Goal: Task Accomplishment & Management: Manage account settings

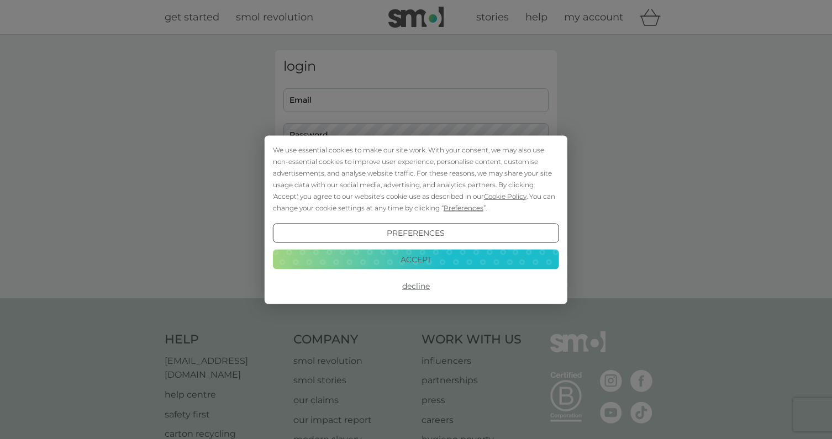
click at [431, 257] on button "Accept" at bounding box center [416, 260] width 286 height 20
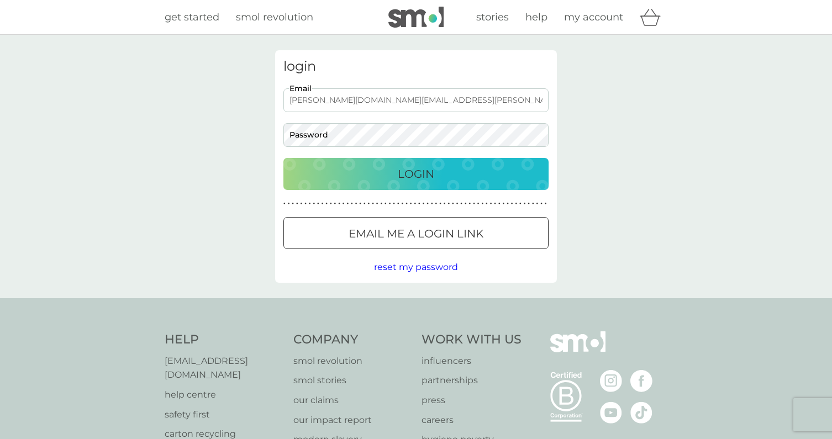
type input "rosalind.jane.bs@googlemail.com"
click at [500, 174] on div "Login" at bounding box center [415, 174] width 243 height 18
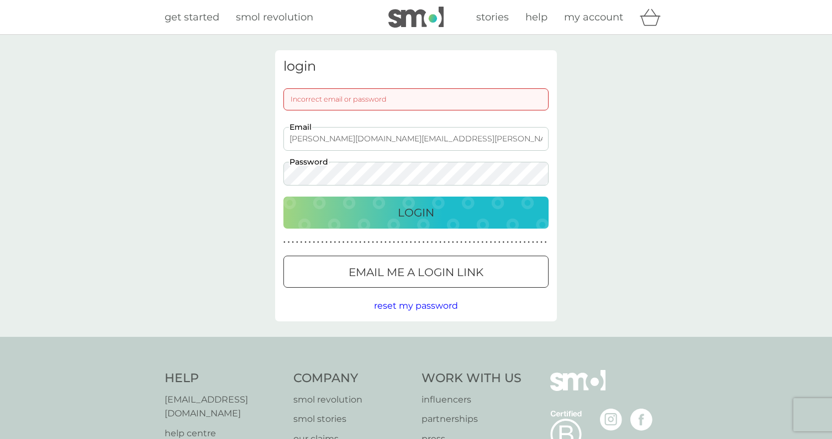
click at [251, 161] on div "login Incorrect email or password rosalind.jane.bs@googlemail.com Email Passwor…" at bounding box center [416, 186] width 832 height 302
click at [378, 210] on div "Login" at bounding box center [415, 213] width 243 height 18
click at [230, 155] on div "login Incorrect email or password rosalind.jane.bs@googlemail.com Email Passwor…" at bounding box center [416, 186] width 832 height 302
click at [422, 200] on button "Login" at bounding box center [415, 213] width 265 height 32
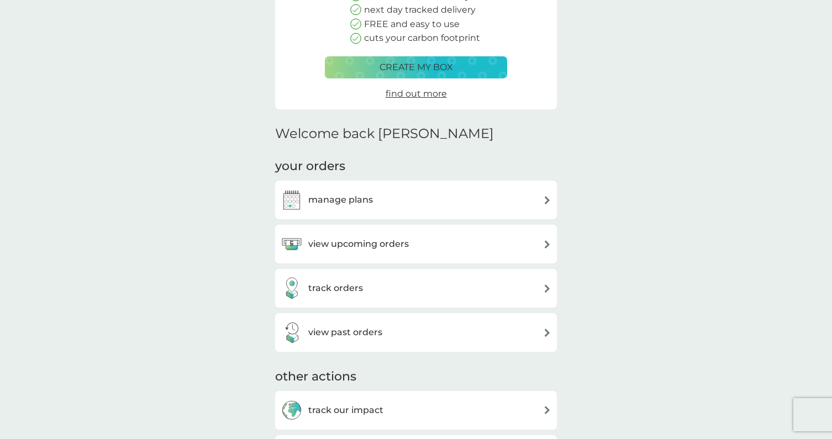
scroll to position [154, 0]
click at [474, 240] on div "view upcoming orders" at bounding box center [415, 243] width 271 height 22
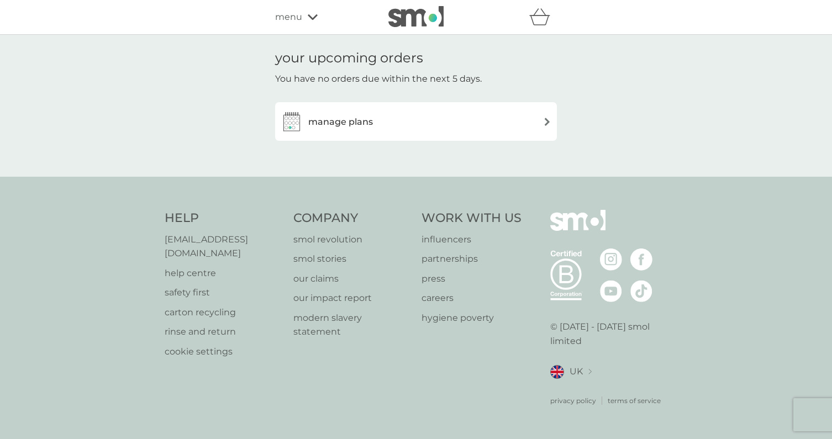
click at [409, 124] on div "manage plans" at bounding box center [415, 121] width 271 height 22
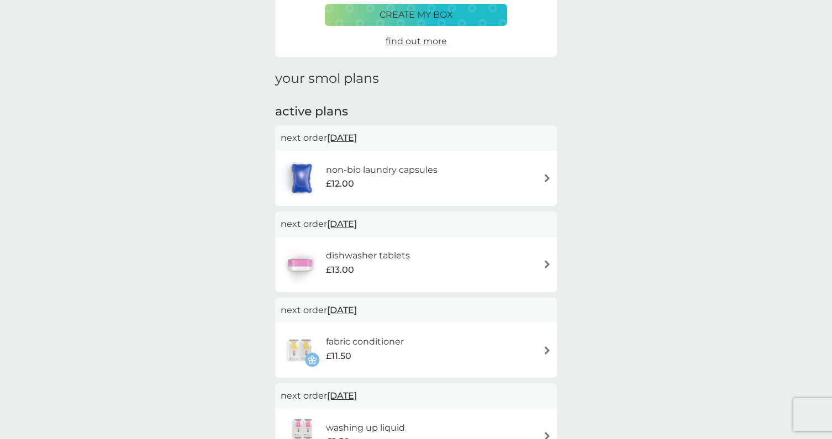
scroll to position [78, 0]
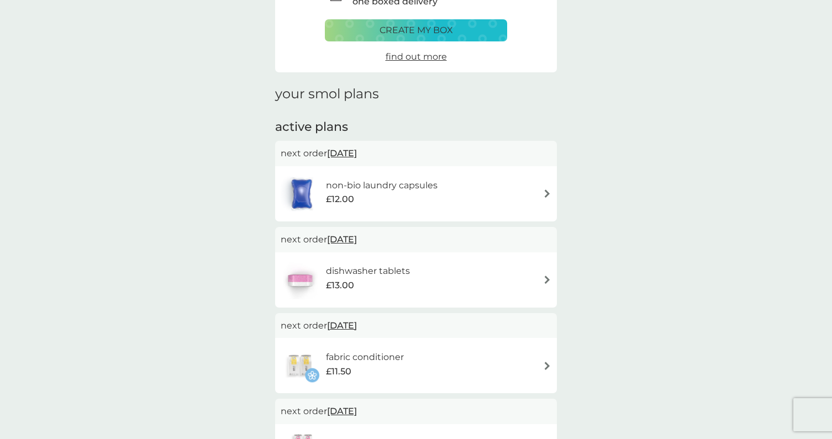
click at [343, 136] on div "active plans next order [DATE] non-bio laundry capsules £12.00 next order [DATE…" at bounding box center [416, 342] width 282 height 447
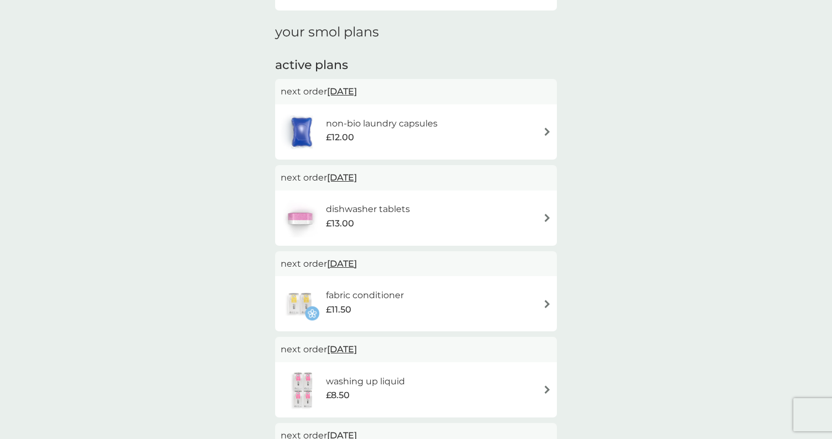
scroll to position [138, 0]
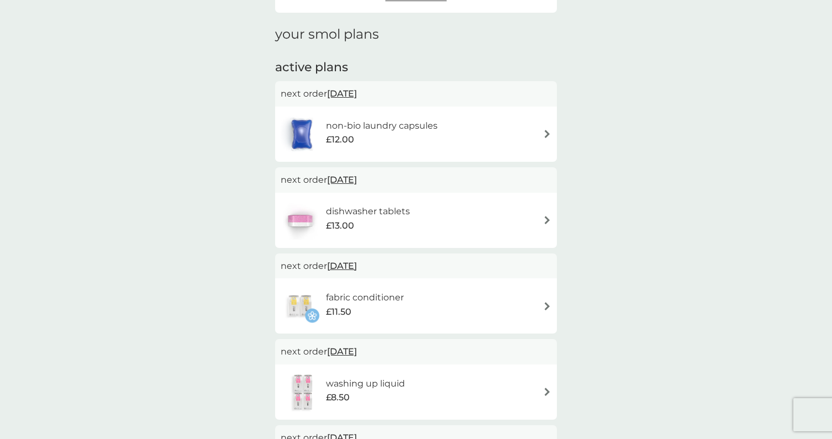
click at [355, 93] on span "[DATE]" at bounding box center [342, 94] width 30 height 22
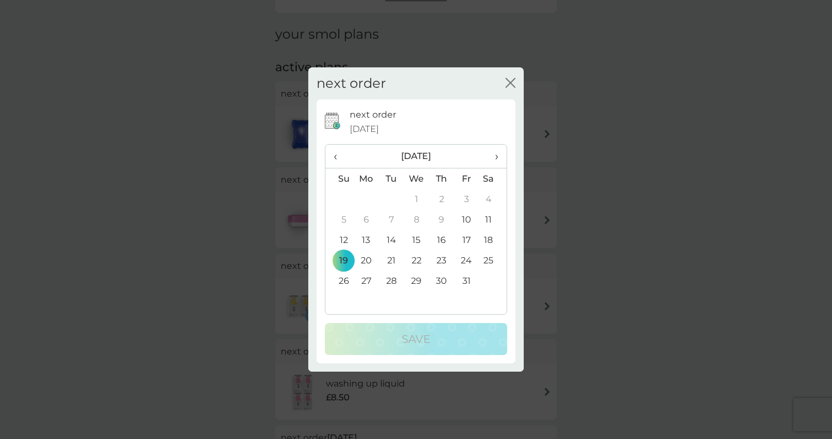
click at [511, 85] on icon "close" at bounding box center [510, 83] width 10 height 10
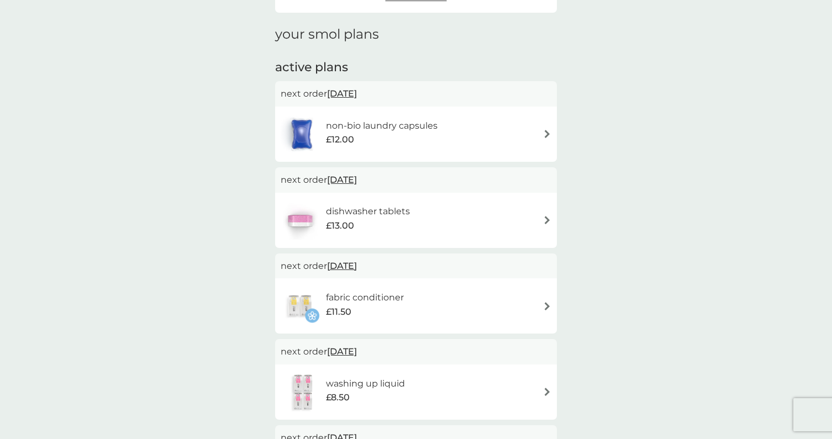
click at [355, 93] on span "[DATE]" at bounding box center [342, 94] width 30 height 22
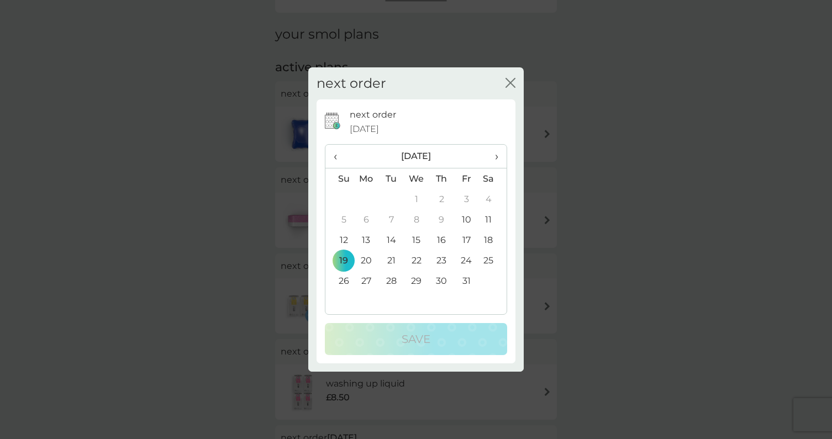
click at [494, 156] on span "›" at bounding box center [492, 156] width 11 height 23
click at [495, 156] on span "›" at bounding box center [492, 156] width 11 height 23
click at [365, 261] on td "22" at bounding box center [365, 260] width 25 height 20
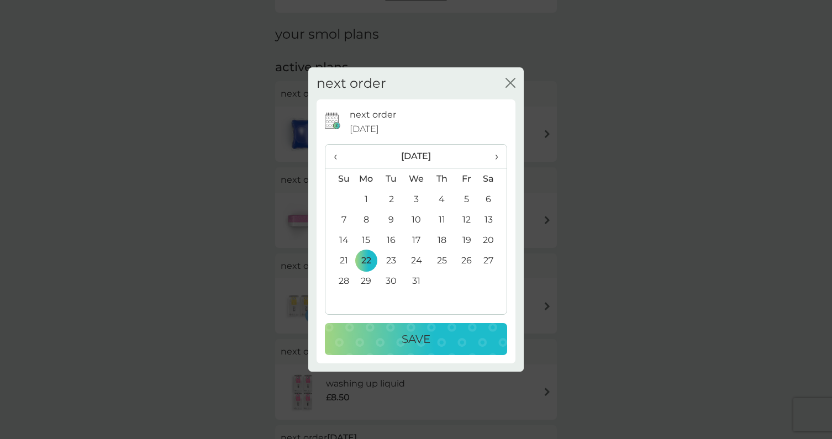
click at [414, 342] on p "Save" at bounding box center [415, 339] width 29 height 18
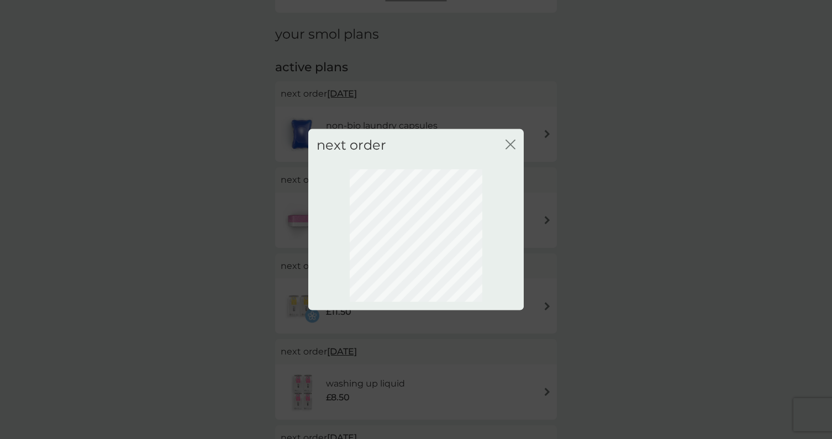
scroll to position [23, 0]
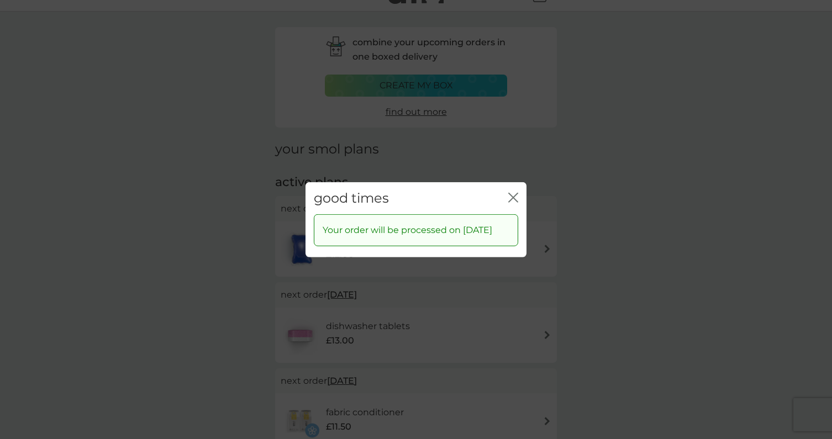
click at [515, 193] on icon "close" at bounding box center [515, 197] width 4 height 9
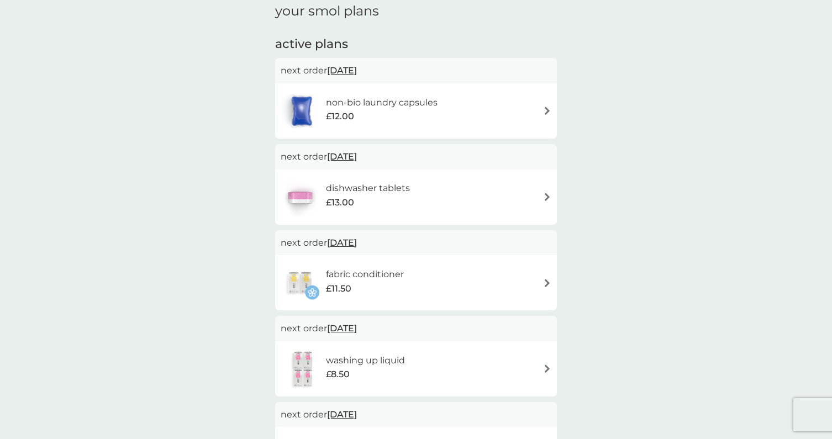
scroll to position [193, 0]
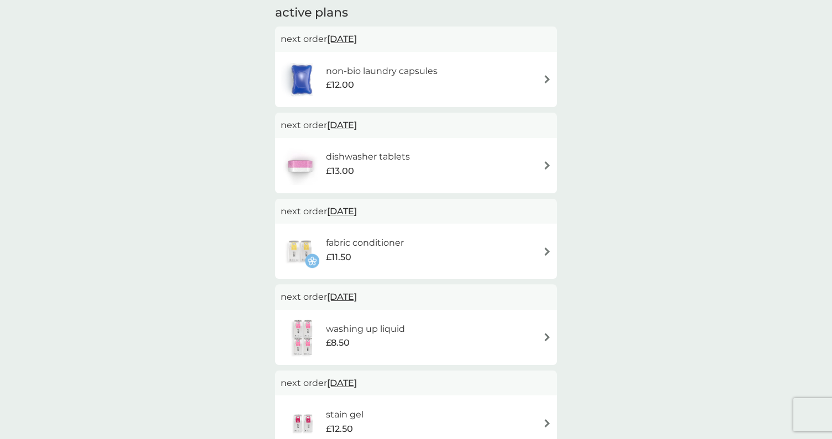
click at [357, 210] on span "[DATE]" at bounding box center [342, 211] width 30 height 22
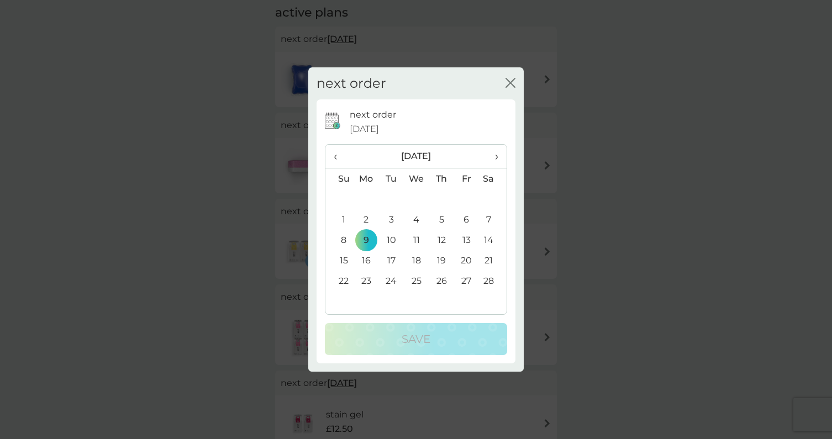
click at [335, 155] on span "‹" at bounding box center [339, 156] width 12 height 23
click at [368, 260] on td "22" at bounding box center [365, 260] width 25 height 20
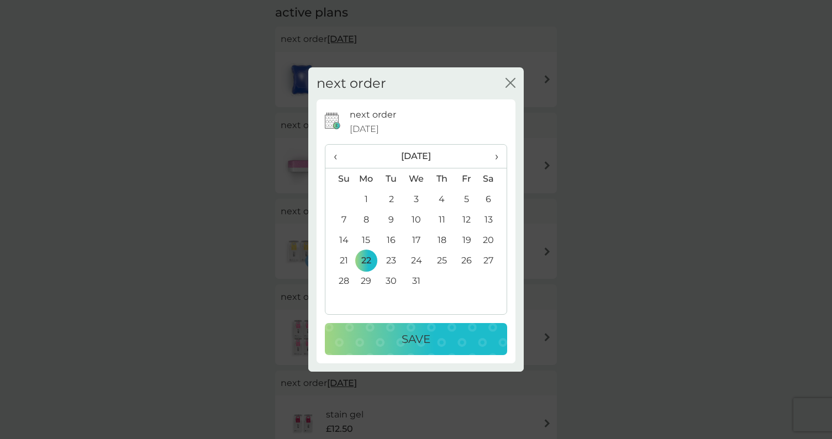
click at [442, 345] on div "Save" at bounding box center [416, 339] width 160 height 18
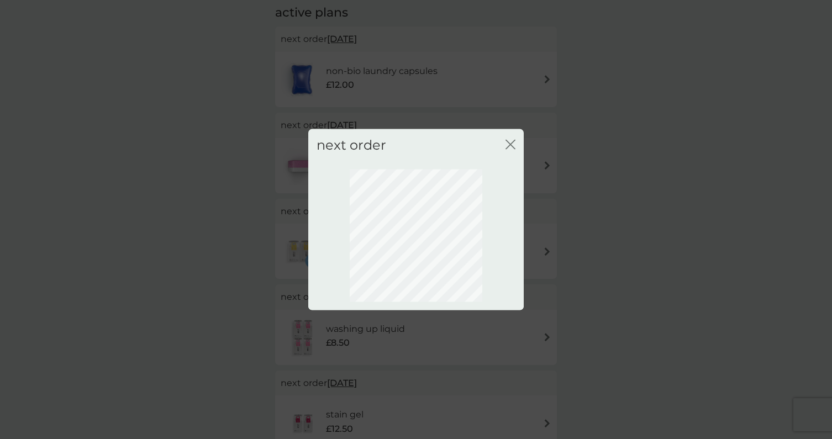
scroll to position [23, 0]
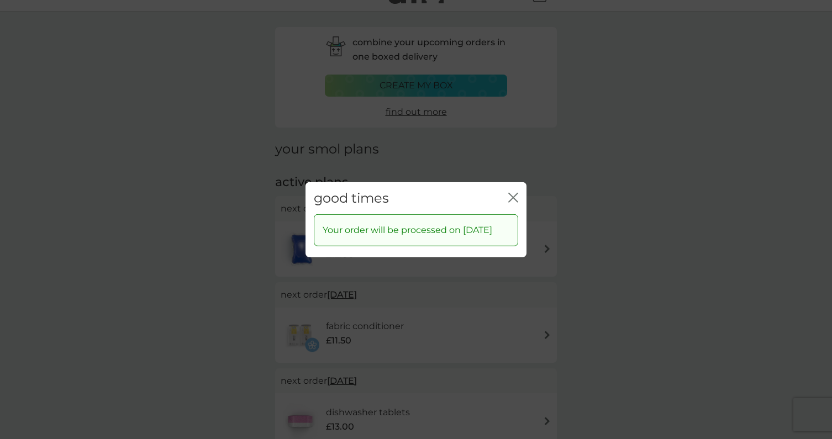
click at [513, 192] on icon "close" at bounding box center [513, 197] width 10 height 10
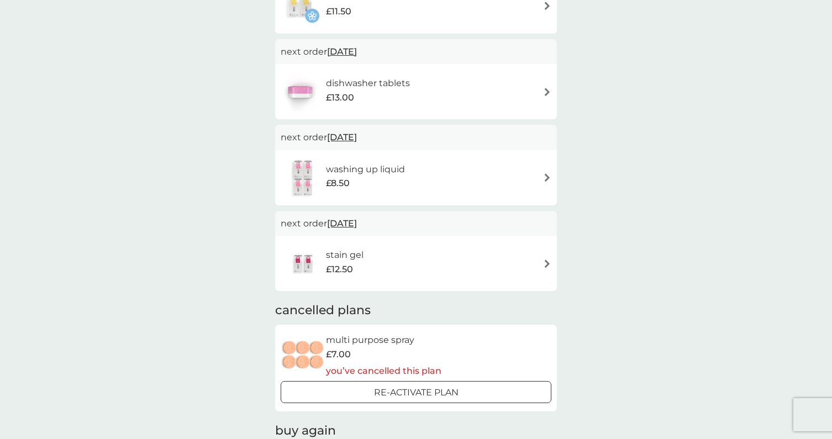
scroll to position [372, 0]
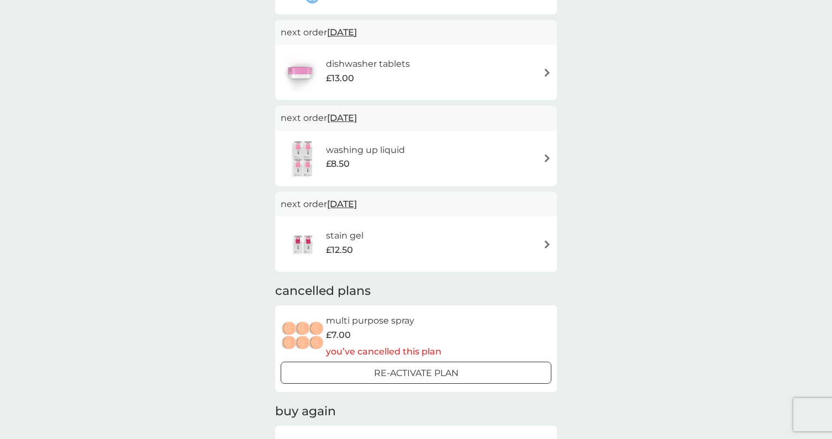
click at [351, 204] on span "[DATE]" at bounding box center [342, 204] width 30 height 22
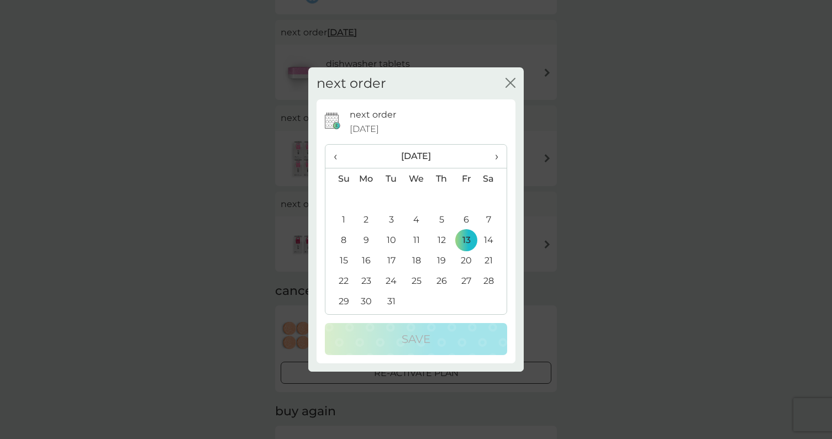
drag, startPoint x: 507, startPoint y: 80, endPoint x: 515, endPoint y: 97, distance: 18.8
click at [507, 80] on icon "close" at bounding box center [508, 82] width 4 height 9
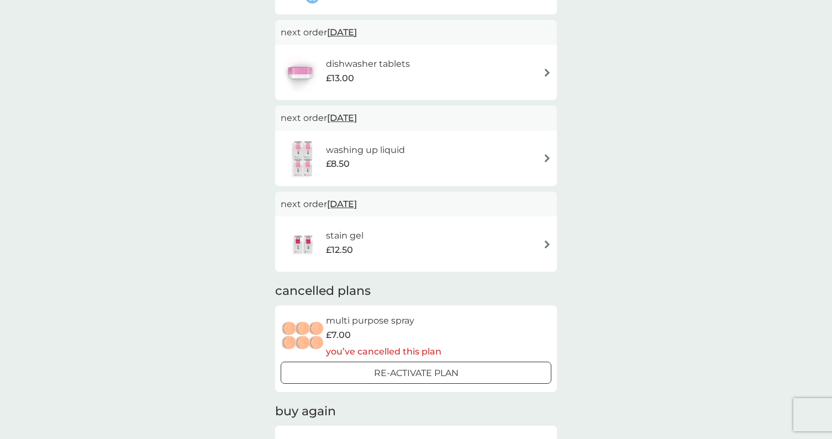
click at [522, 243] on div "stain gel £12.50" at bounding box center [415, 244] width 271 height 39
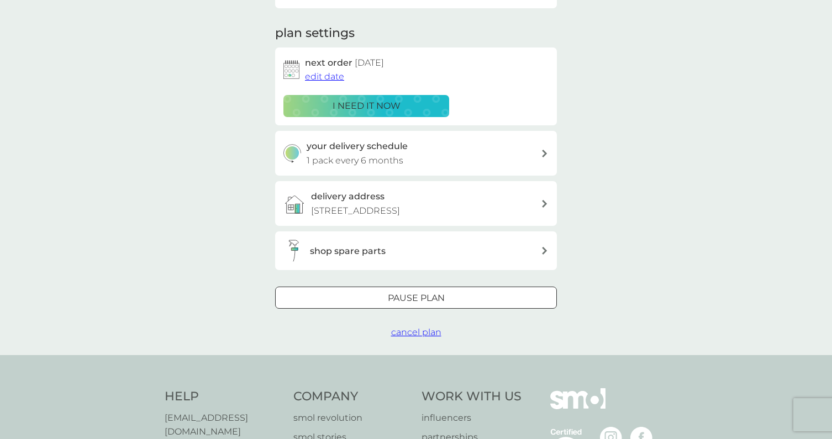
scroll to position [212, 0]
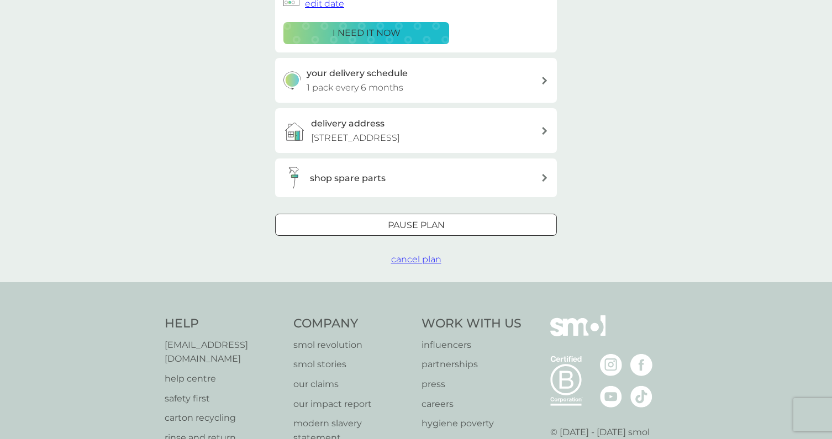
click at [438, 224] on p "Pause plan" at bounding box center [416, 225] width 57 height 14
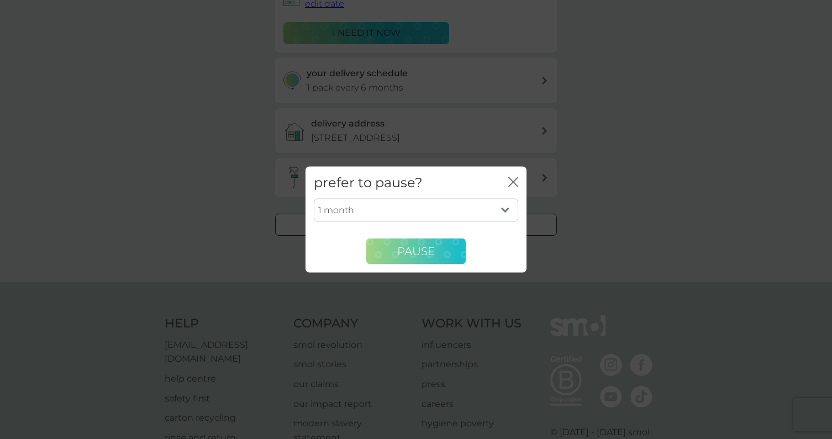
click at [429, 250] on span "Pause" at bounding box center [416, 251] width 38 height 13
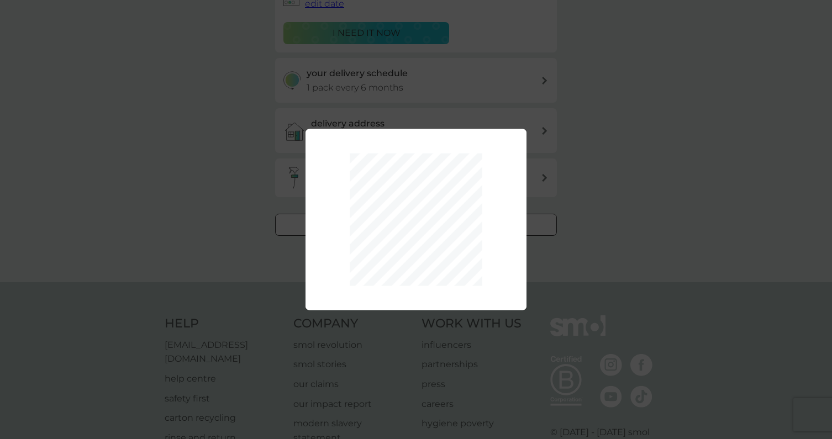
click at [571, 218] on div "1 month 2 months 3 months 4 months 5 months 6 months Pause" at bounding box center [416, 219] width 832 height 439
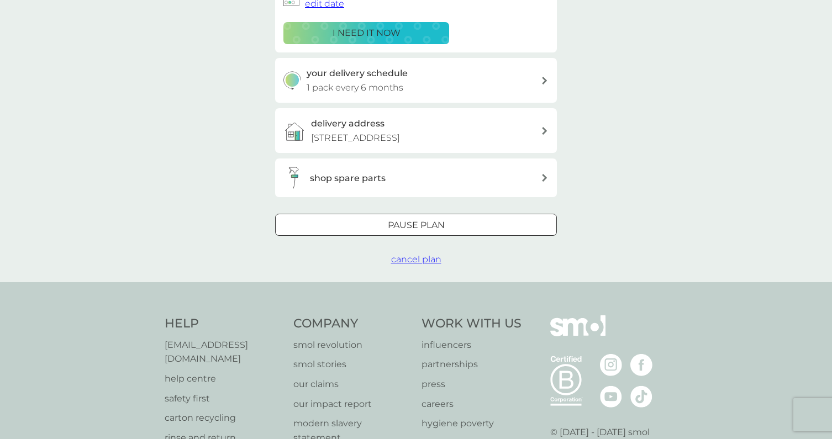
click at [489, 218] on div "Pause plan" at bounding box center [416, 225] width 280 height 14
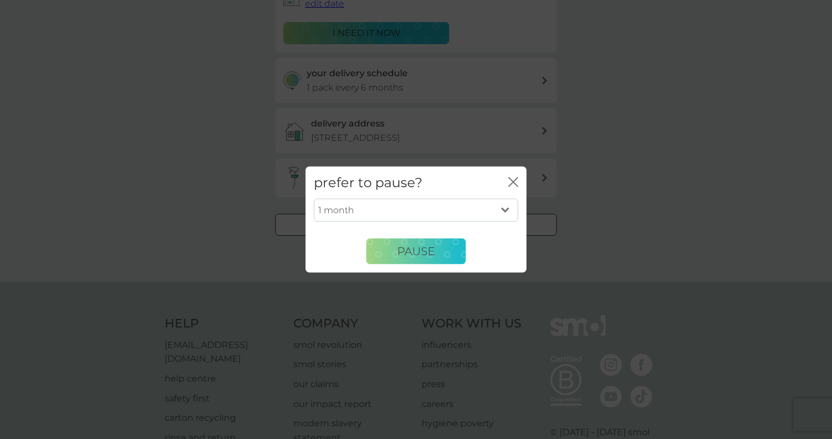
click at [518, 186] on div "prefer to pause? close" at bounding box center [415, 182] width 221 height 33
click at [515, 182] on icon "close" at bounding box center [513, 182] width 10 height 10
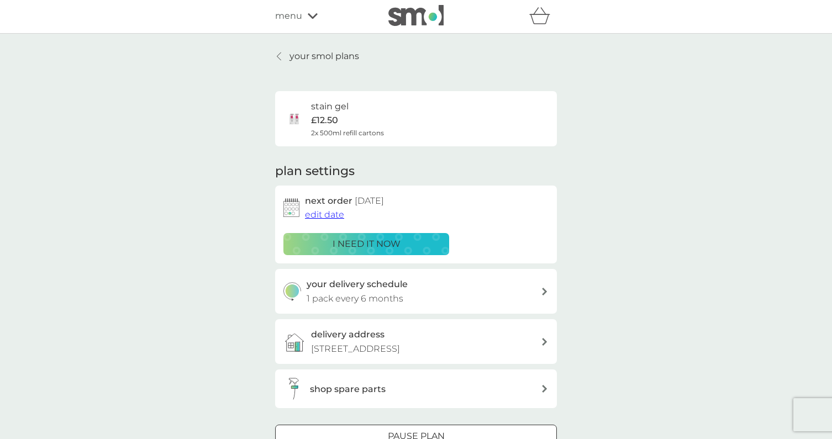
scroll to position [201, 0]
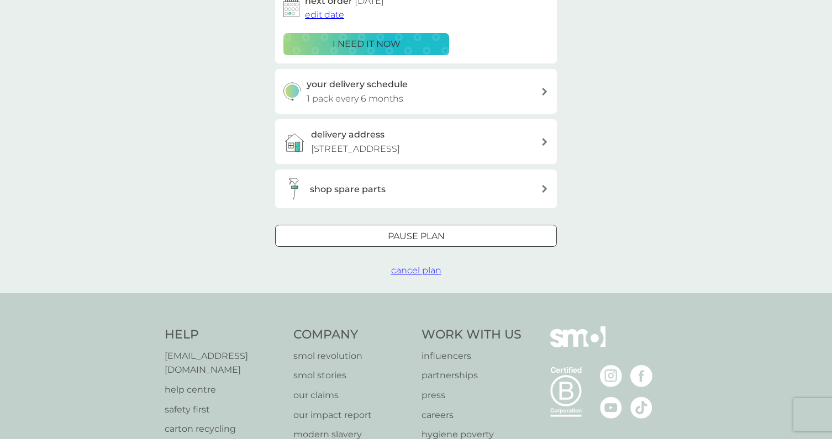
click at [426, 258] on div "Pause plan cancel plan" at bounding box center [416, 251] width 282 height 53
click at [427, 267] on span "cancel plan" at bounding box center [416, 270] width 50 height 10
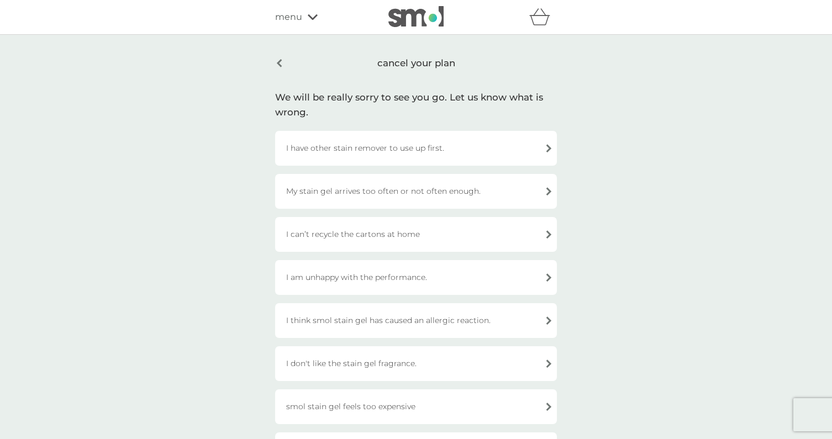
click at [468, 145] on div "I have other stain remover to use up first." at bounding box center [416, 148] width 282 height 35
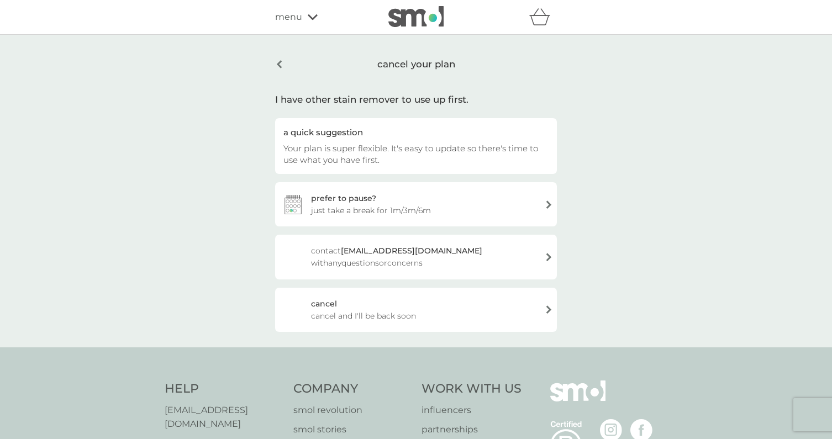
click at [444, 308] on div "[PERSON_NAME] and I'll be back soon" at bounding box center [416, 310] width 282 height 44
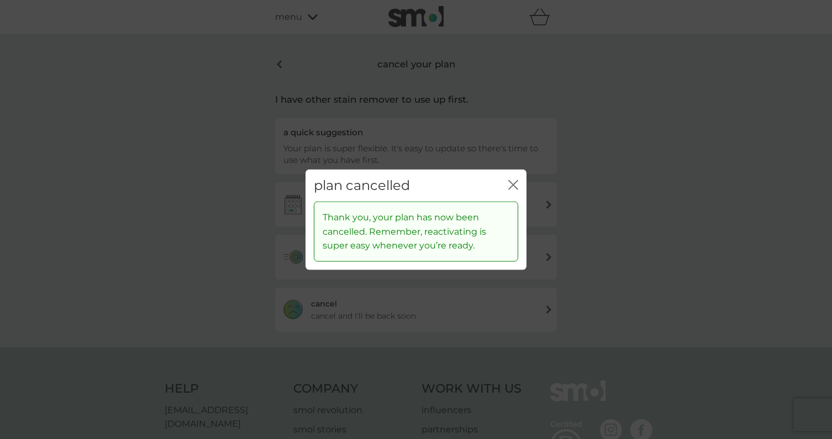
click at [516, 181] on icon "close" at bounding box center [513, 184] width 10 height 10
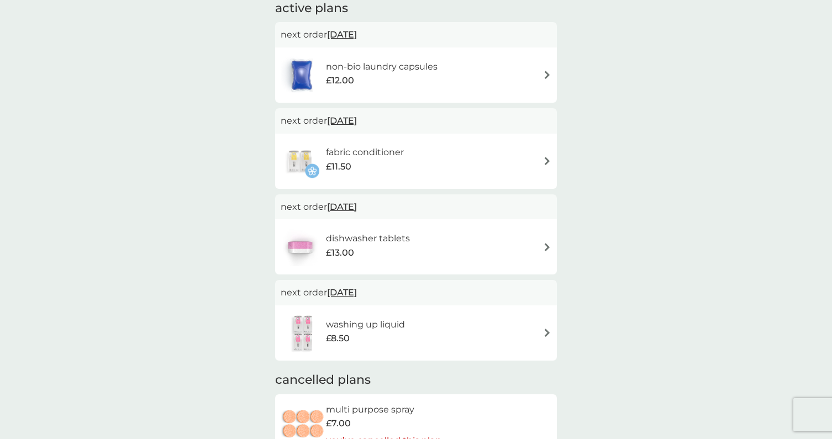
scroll to position [142, 0]
